Goal: Task Accomplishment & Management: Complete application form

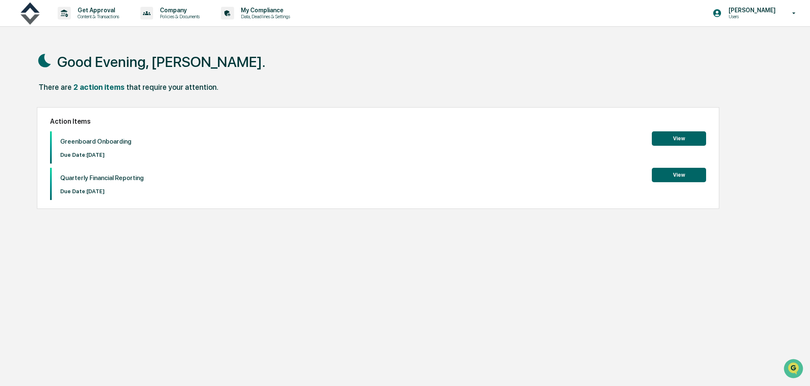
click at [690, 145] on button "View" at bounding box center [679, 138] width 54 height 14
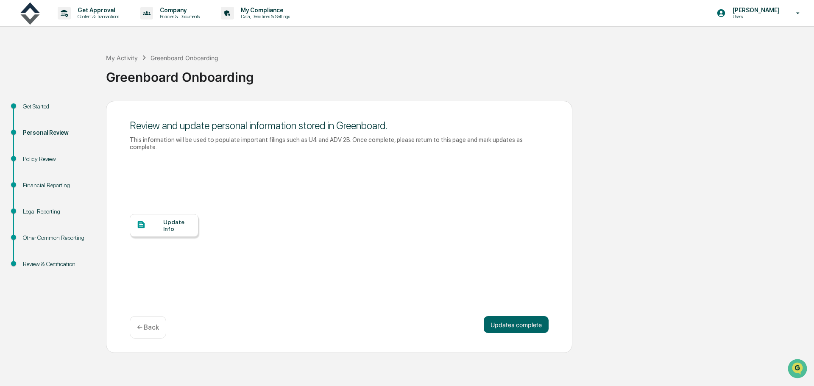
click at [163, 219] on div "Update Info" at bounding box center [177, 226] width 28 height 14
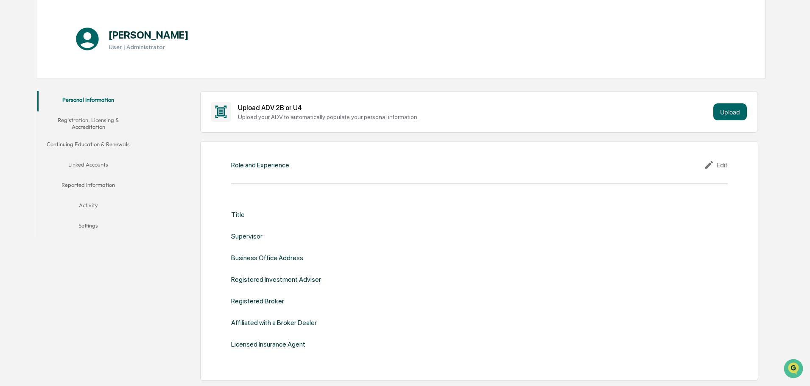
scroll to position [85, 0]
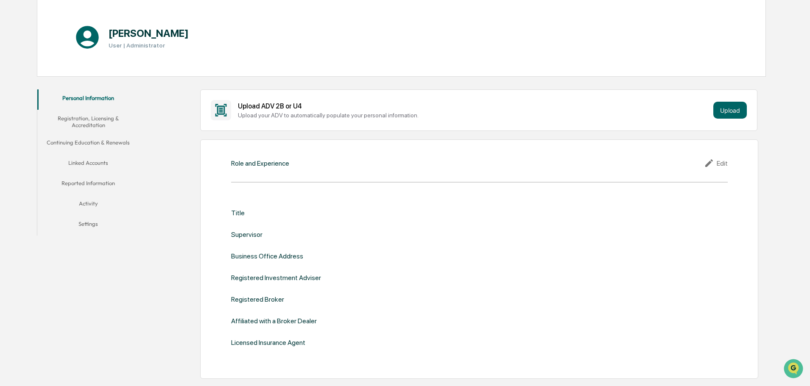
click at [726, 110] on button "Upload" at bounding box center [730, 110] width 34 height 17
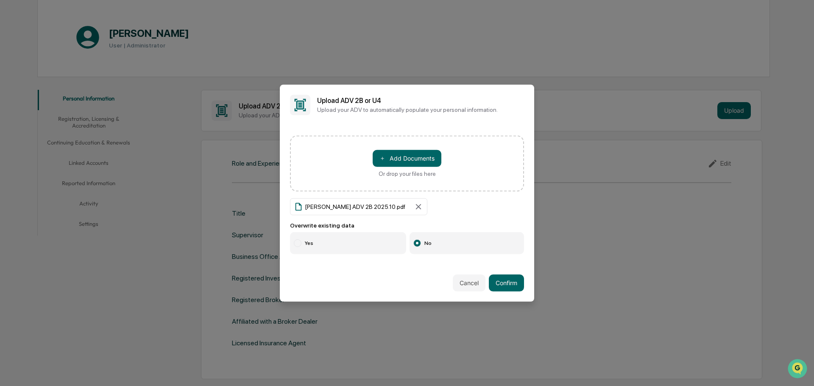
drag, startPoint x: 422, startPoint y: 90, endPoint x: 392, endPoint y: 100, distance: 30.8
click at [392, 100] on div "Upload ADV 2B or U4 Upload your ADV to automatically populate your personal inf…" at bounding box center [407, 104] width 254 height 41
click at [502, 278] on button "Confirm" at bounding box center [506, 283] width 35 height 17
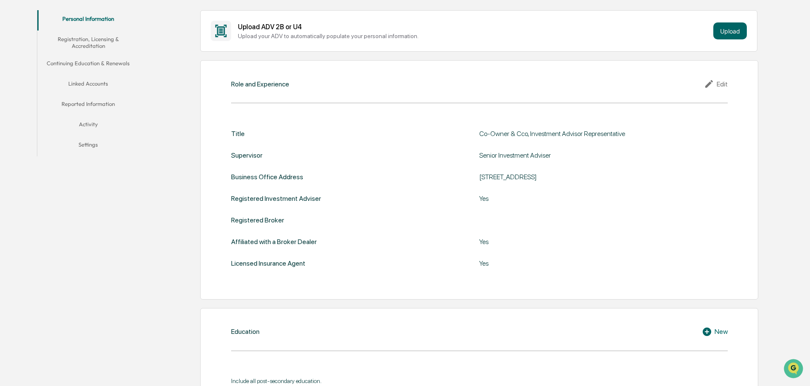
scroll to position [212, 0]
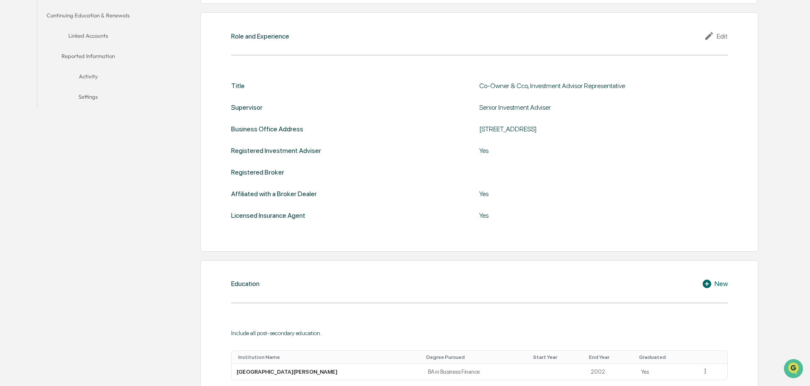
click at [715, 36] on icon at bounding box center [710, 36] width 13 height 10
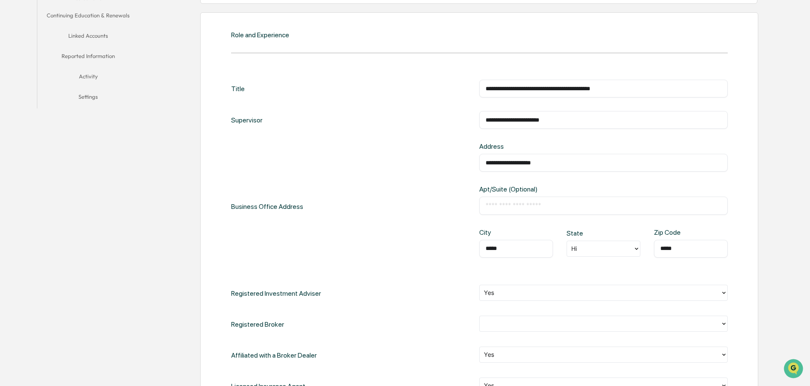
drag, startPoint x: 564, startPoint y: 120, endPoint x: 486, endPoint y: 119, distance: 78.0
click at [486, 119] on input "**********" at bounding box center [604, 120] width 236 height 8
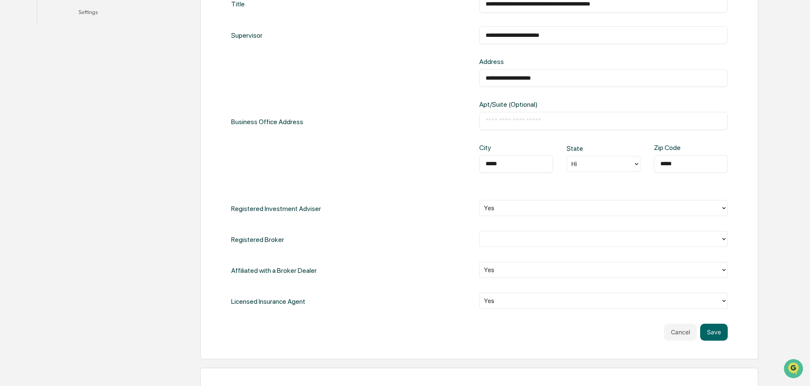
scroll to position [254, 0]
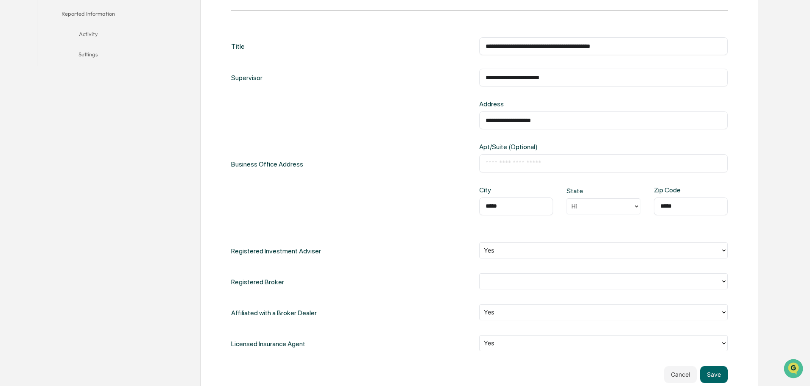
click at [720, 372] on button "Save" at bounding box center [714, 374] width 28 height 17
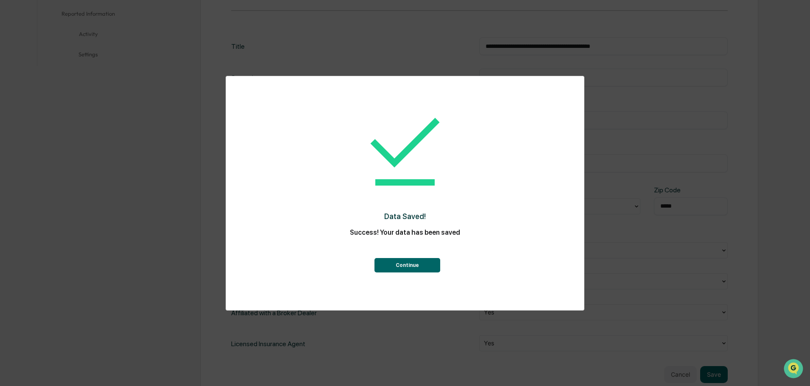
click at [418, 272] on button "Continue" at bounding box center [407, 265] width 66 height 14
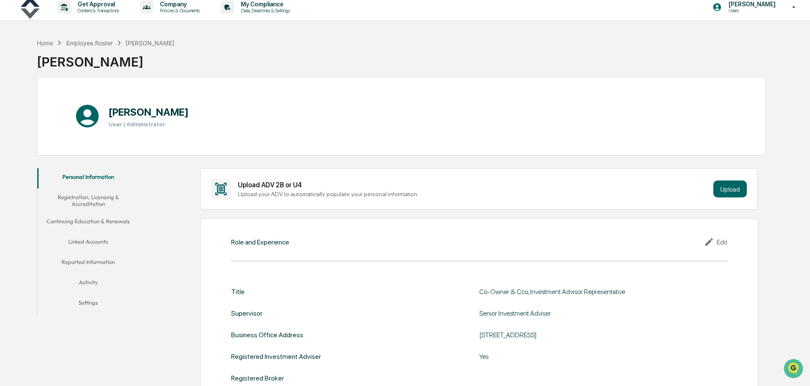
scroll to position [0, 0]
